Goal: Check status: Check status

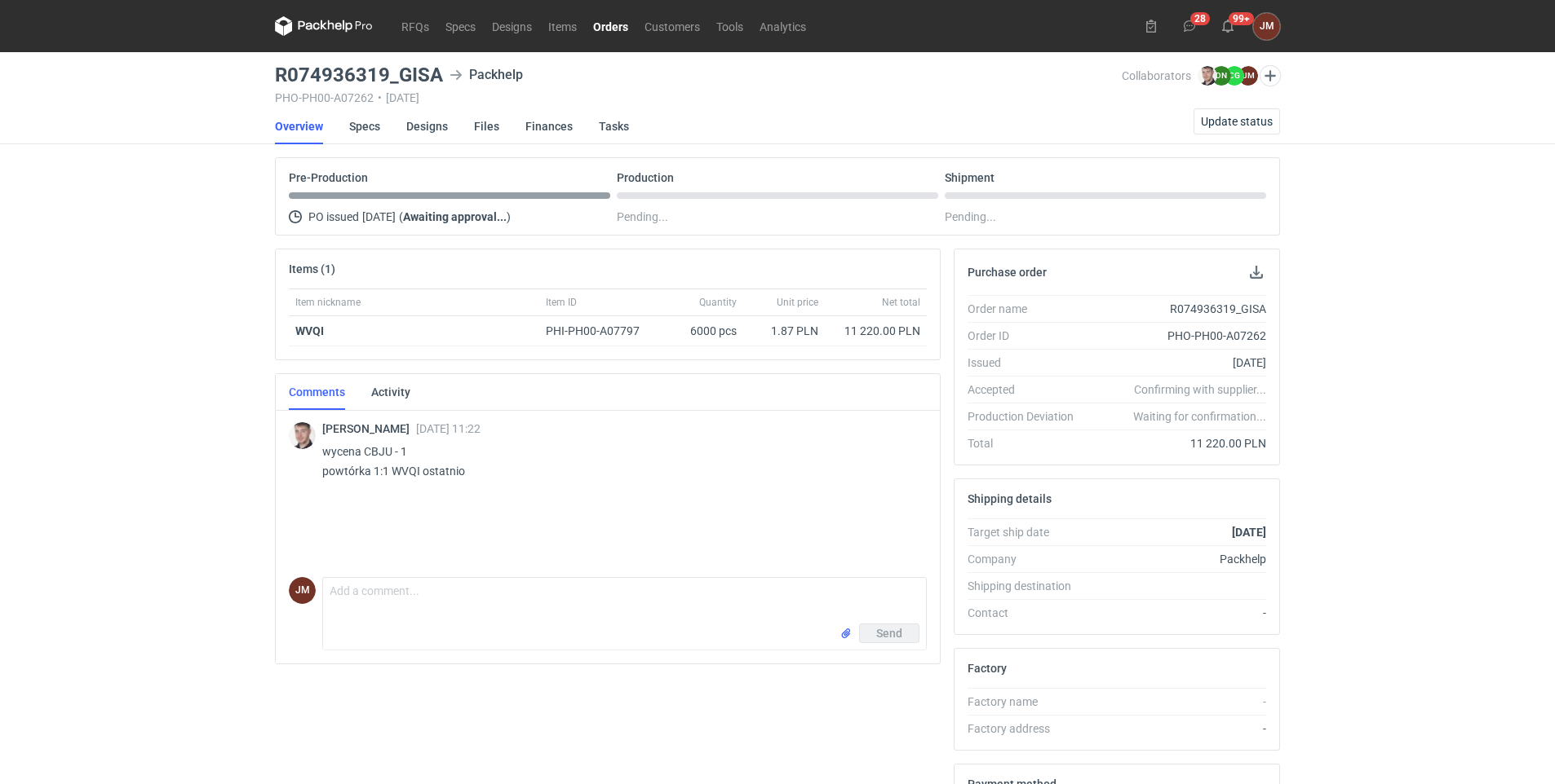
click at [602, 23] on link "Orders" at bounding box center [611, 26] width 52 height 19
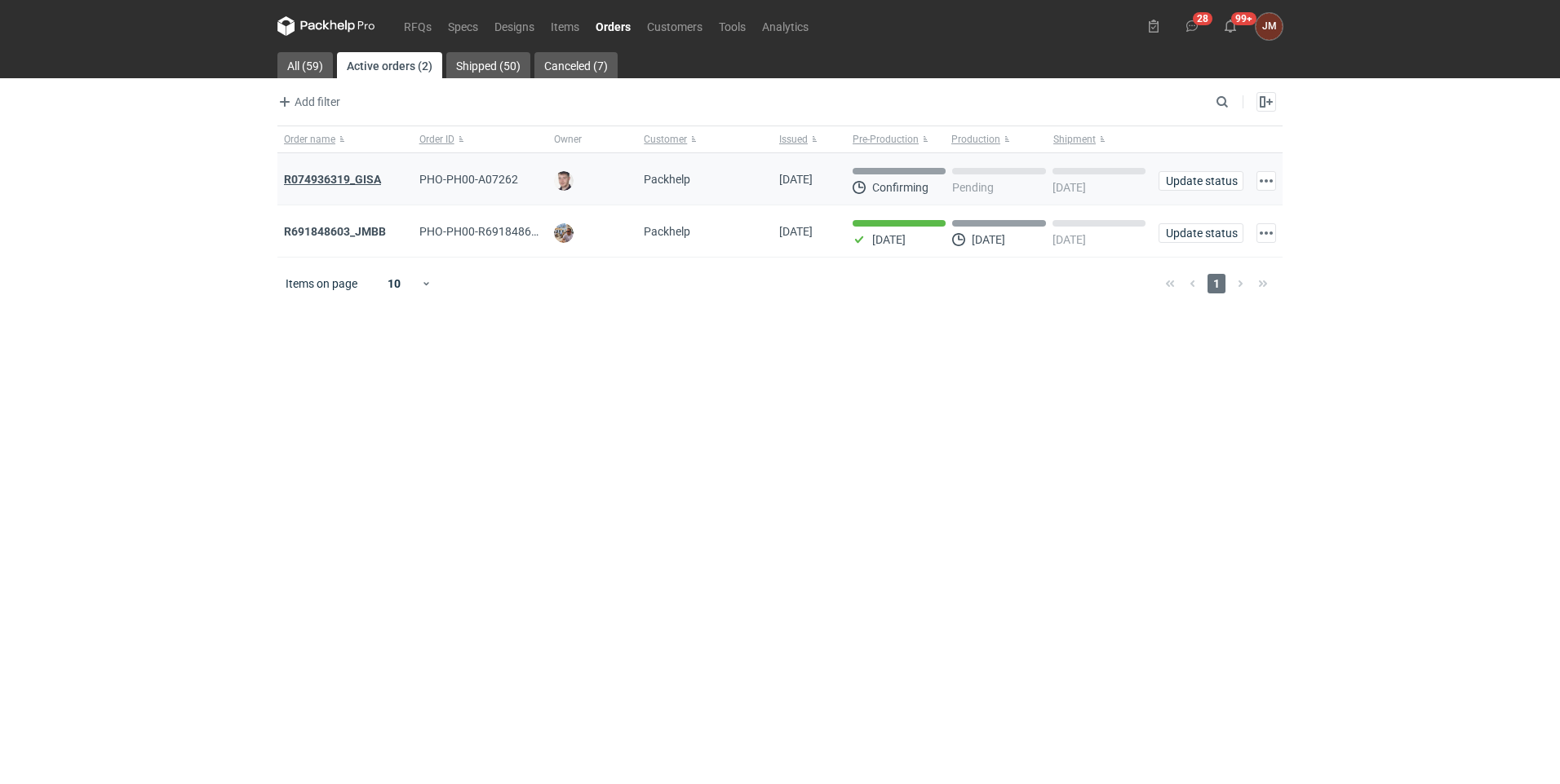
click at [355, 173] on strong "R074936319_GISA" at bounding box center [332, 179] width 97 height 13
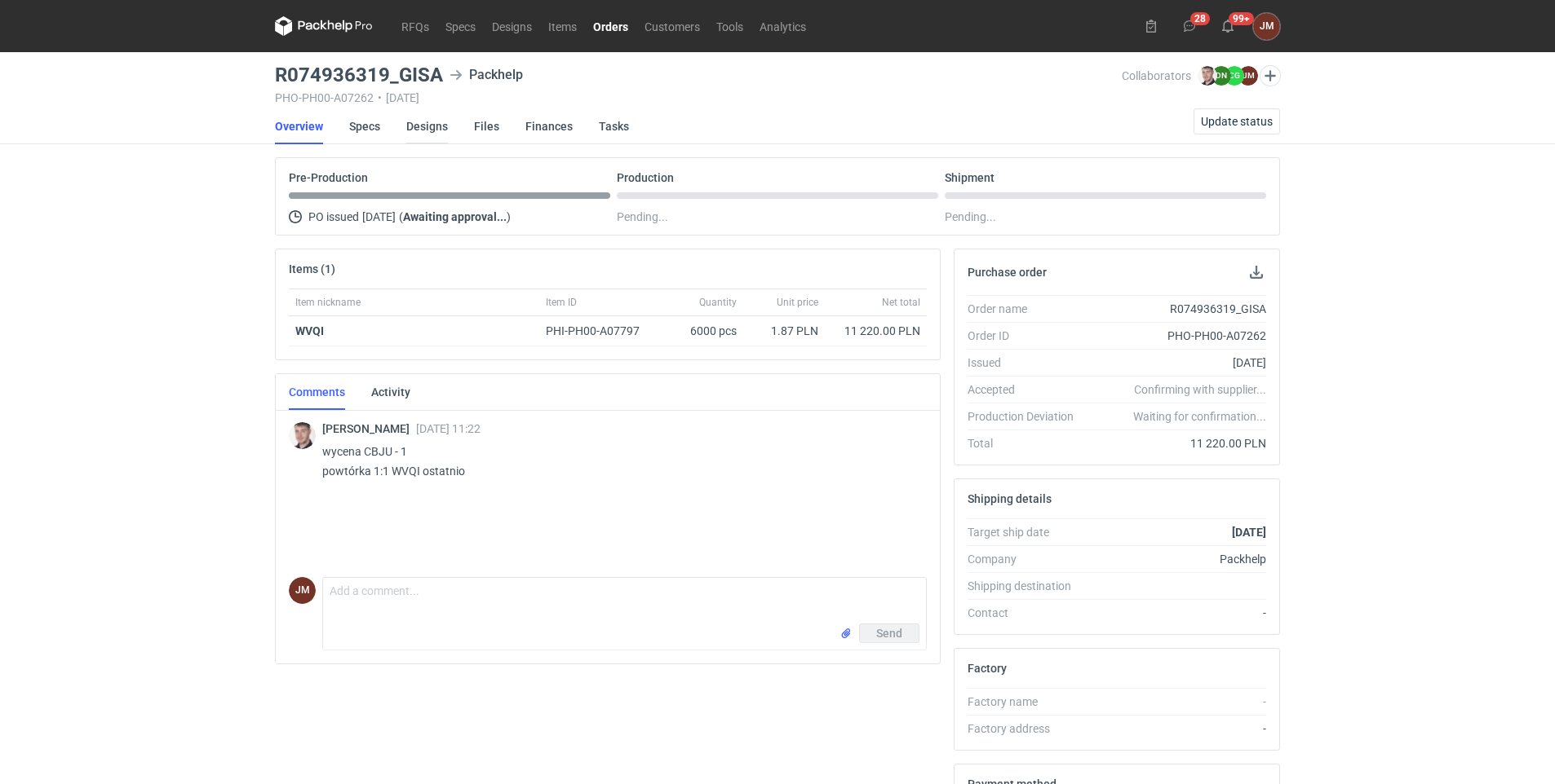
click at [429, 122] on link "Designs" at bounding box center [427, 126] width 41 height 35
